Goal: Obtain resource: Download file/media

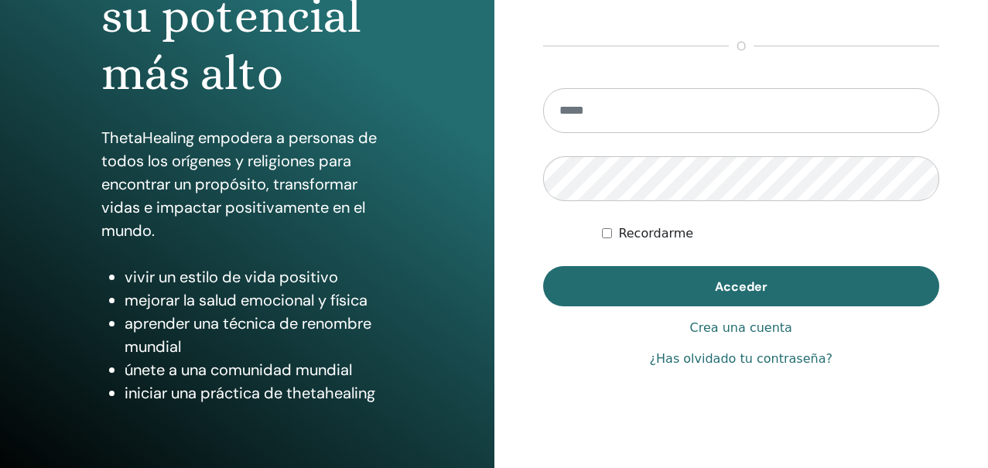
scroll to position [244, 0]
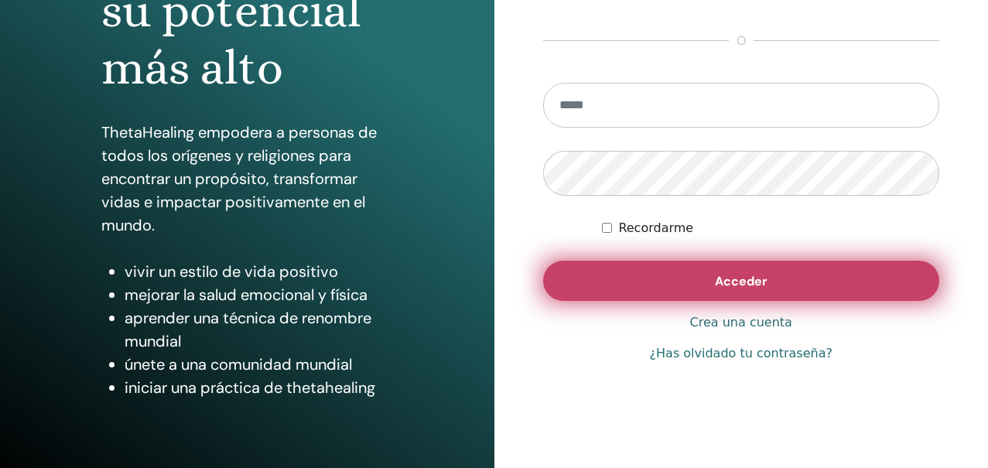
type input "**********"
click at [695, 283] on button "Acceder" at bounding box center [741, 281] width 397 height 40
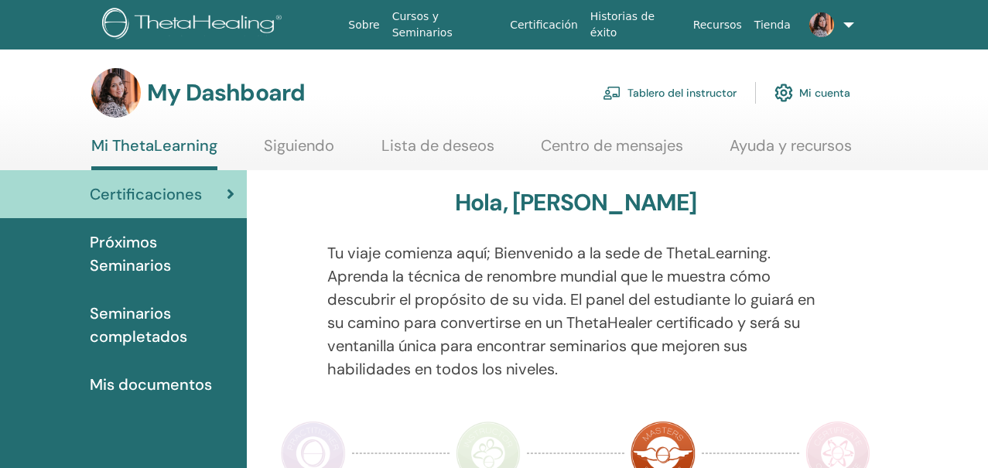
click at [656, 90] on link "Tablero del instructor" at bounding box center [670, 93] width 134 height 34
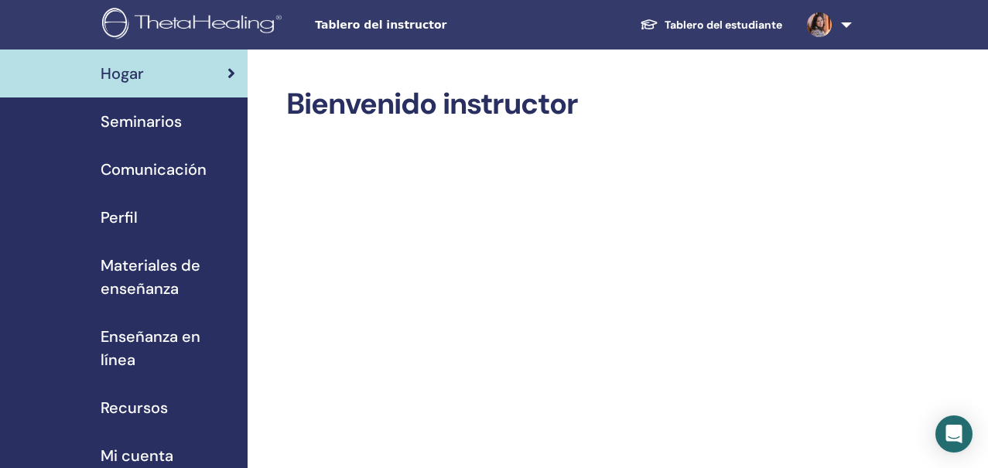
click at [135, 268] on span "Materiales de enseñanza" at bounding box center [168, 277] width 135 height 46
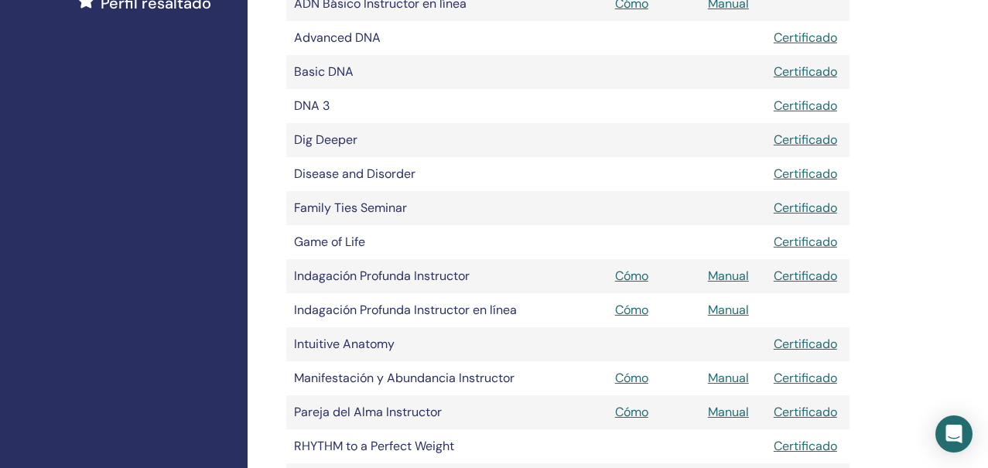
scroll to position [507, 0]
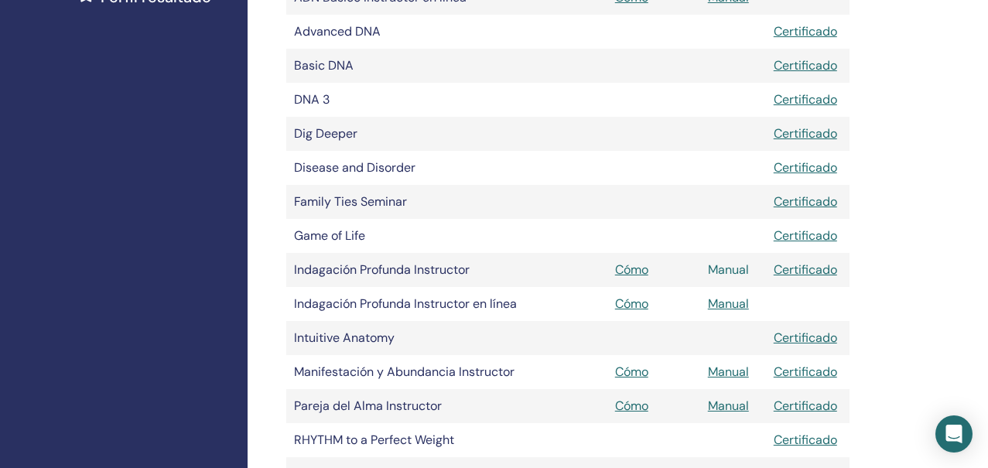
click at [724, 268] on link "Manual" at bounding box center [728, 270] width 41 height 16
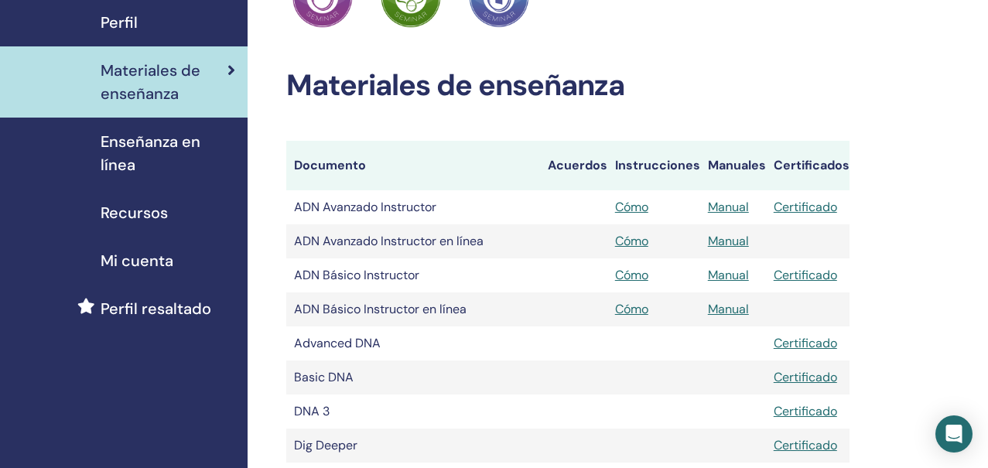
scroll to position [187, 0]
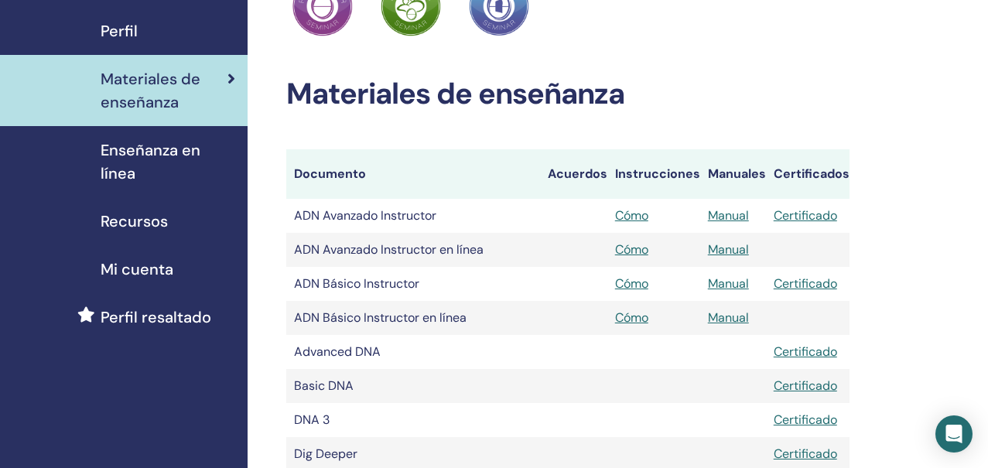
click at [119, 213] on span "Recursos" at bounding box center [134, 221] width 67 height 23
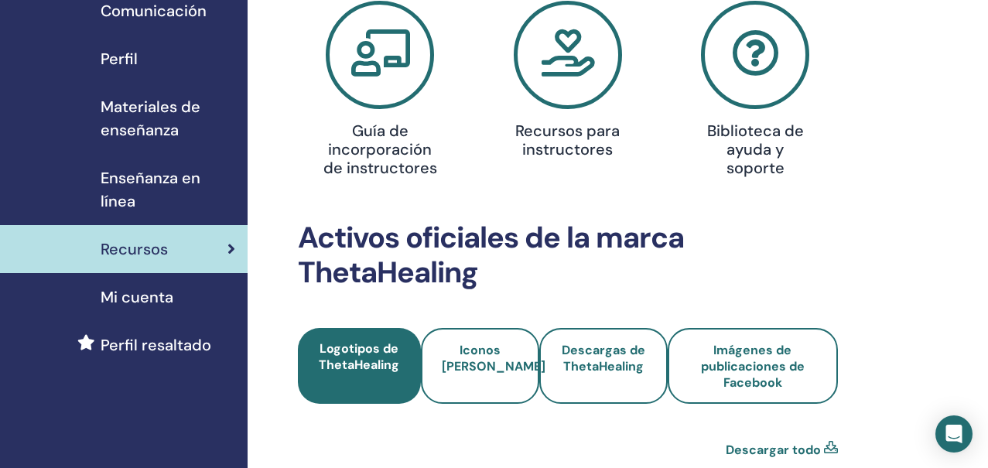
scroll to position [159, 0]
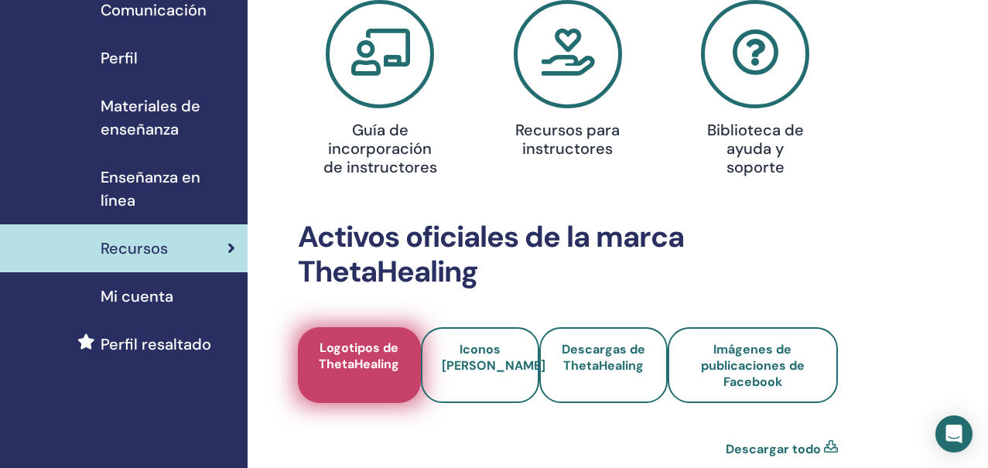
click at [343, 348] on span "Logotipos de ThetaHealing" at bounding box center [359, 366] width 84 height 52
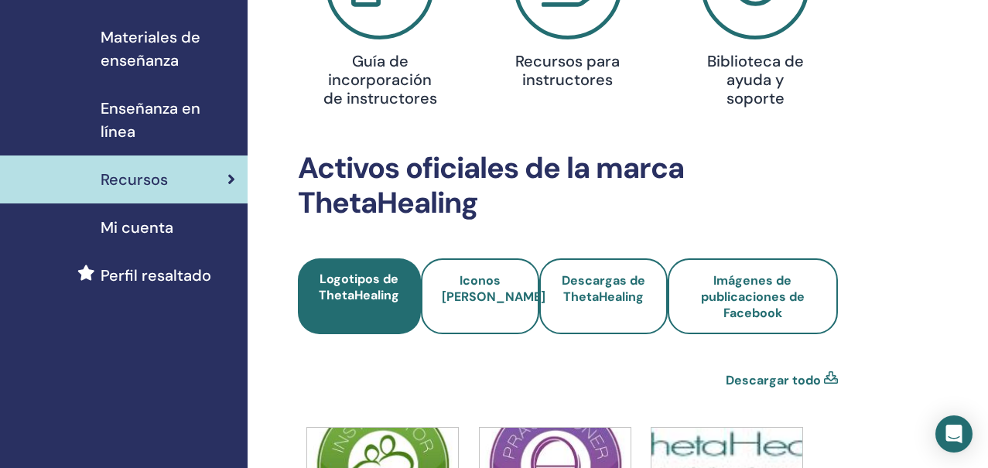
scroll to position [230, 0]
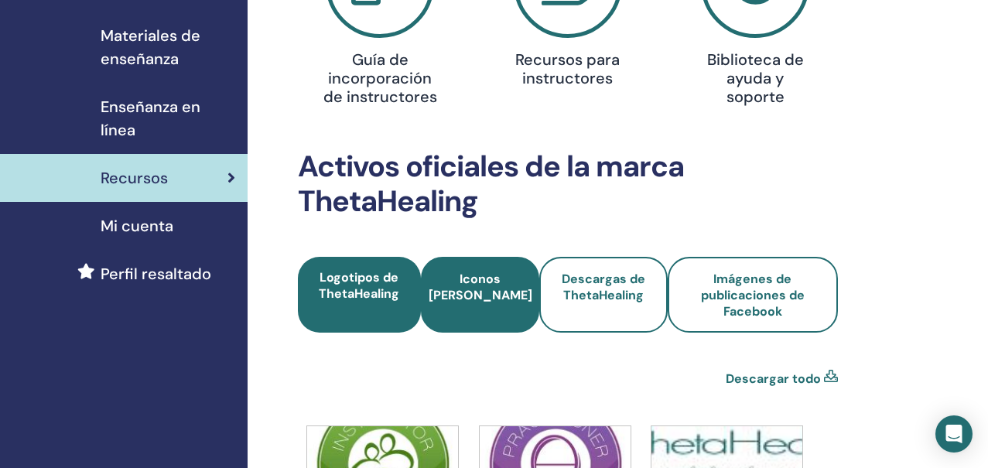
click at [472, 289] on span "Iconos del seminario" at bounding box center [481, 295] width 104 height 49
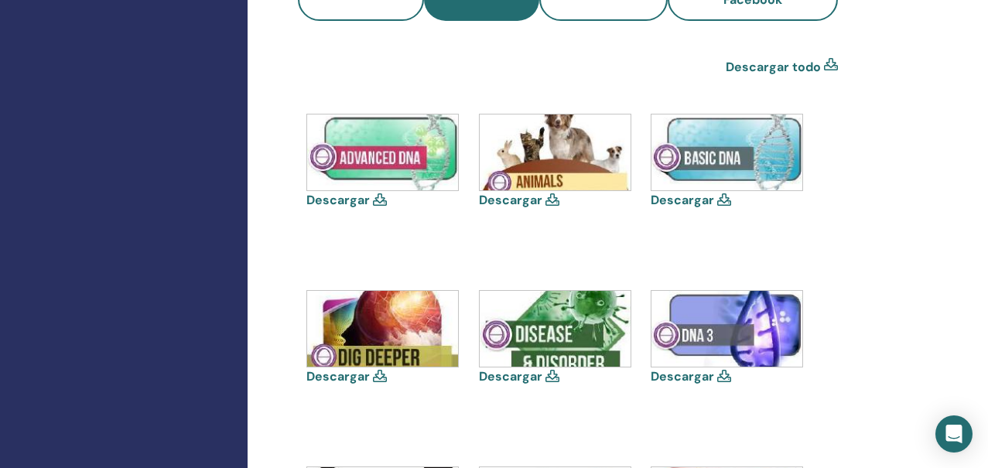
scroll to position [543, 0]
click at [376, 374] on icon at bounding box center [380, 375] width 14 height 12
click at [384, 336] on img at bounding box center [382, 328] width 151 height 76
click at [377, 375] on icon at bounding box center [380, 375] width 14 height 12
click at [322, 373] on link "Descargar" at bounding box center [337, 376] width 63 height 16
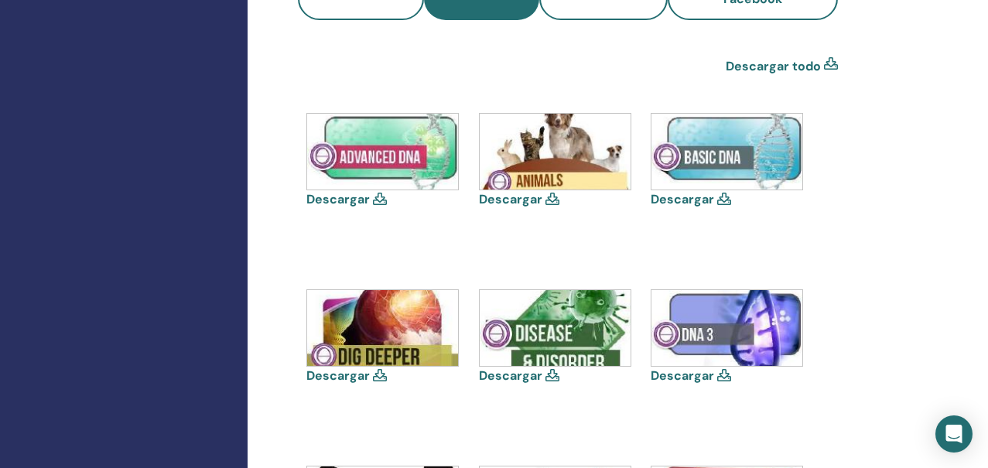
click at [339, 195] on link "Descargar" at bounding box center [337, 199] width 63 height 16
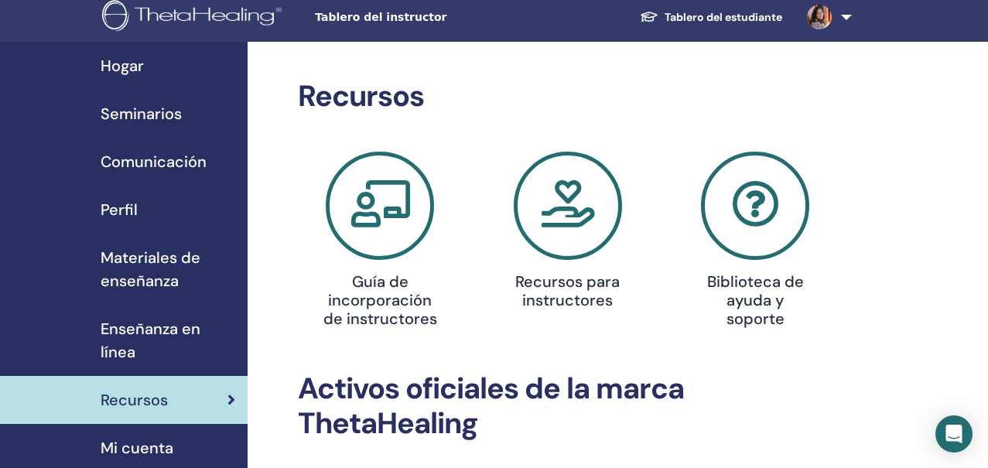
scroll to position [0, 0]
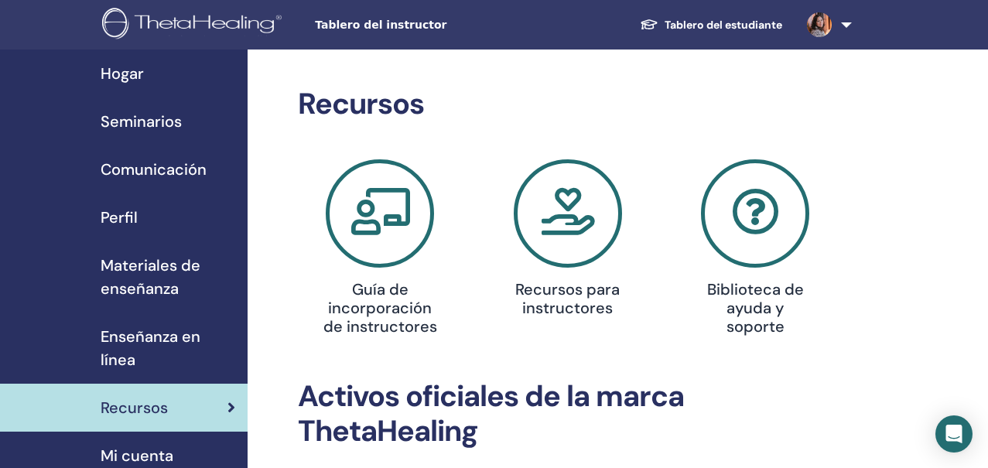
click at [133, 267] on span "Materiales de enseñanza" at bounding box center [168, 277] width 135 height 46
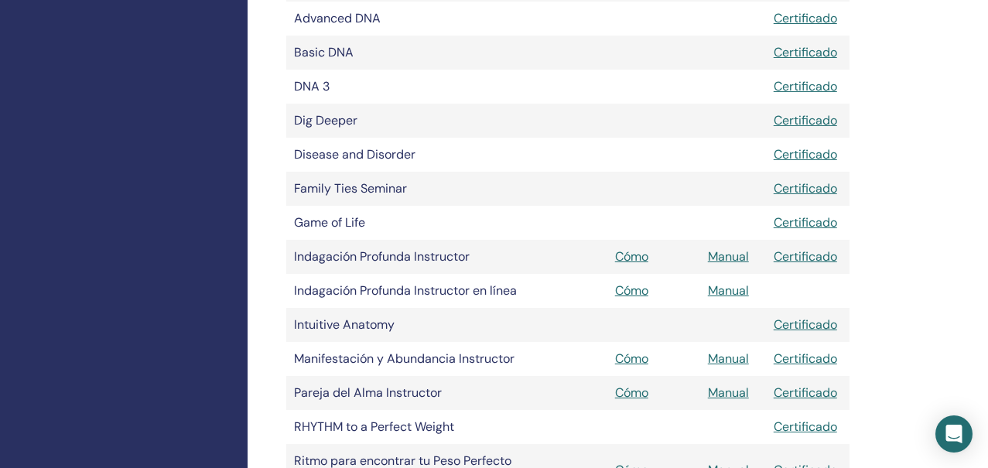
scroll to position [522, 0]
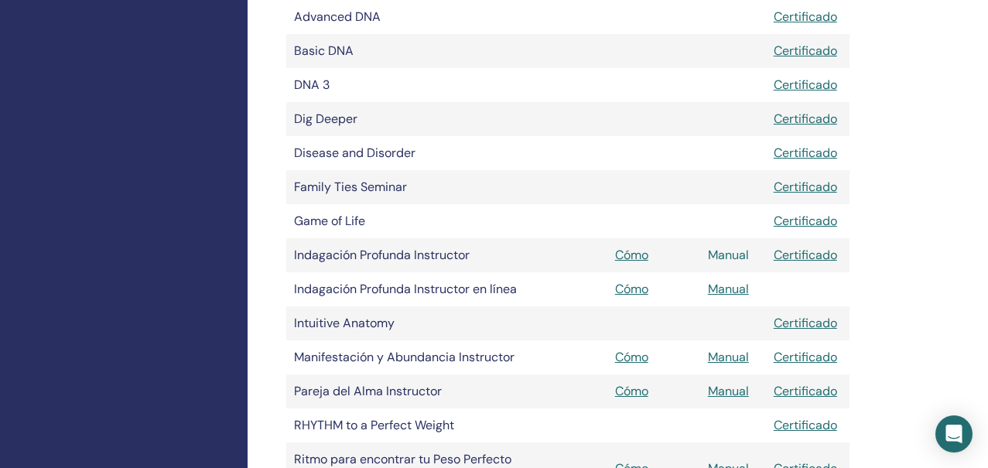
click at [738, 254] on link "Manual" at bounding box center [728, 255] width 41 height 16
